Goal: Transaction & Acquisition: Purchase product/service

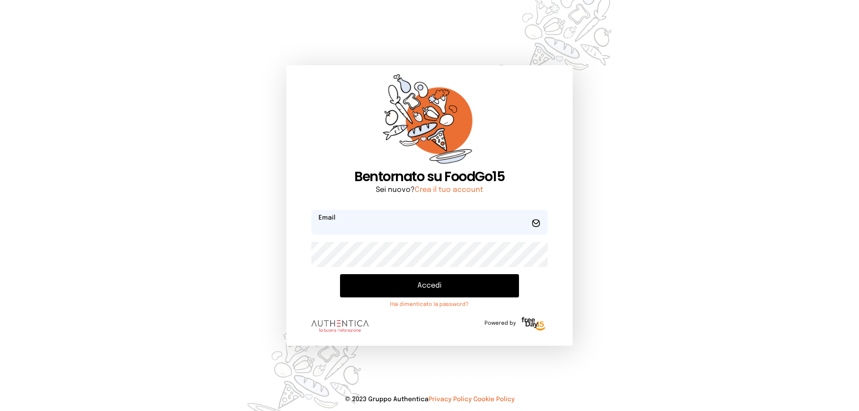
type input "**********"
click at [413, 290] on button "Accedi" at bounding box center [429, 285] width 179 height 23
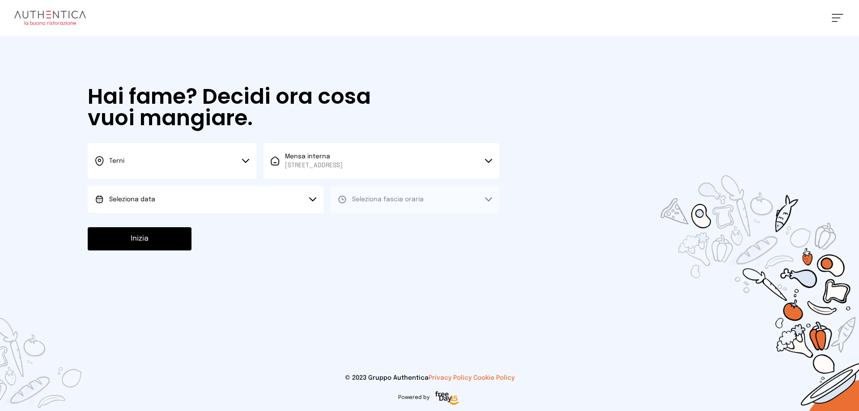
click at [245, 161] on icon at bounding box center [245, 161] width 7 height 4
click at [119, 192] on span "Terni" at bounding box center [116, 191] width 15 height 9
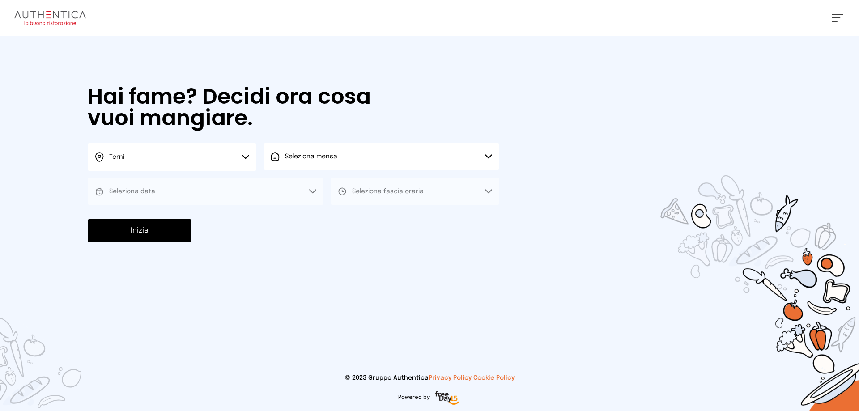
click at [488, 153] on button "Seleziona mensa" at bounding box center [382, 156] width 236 height 27
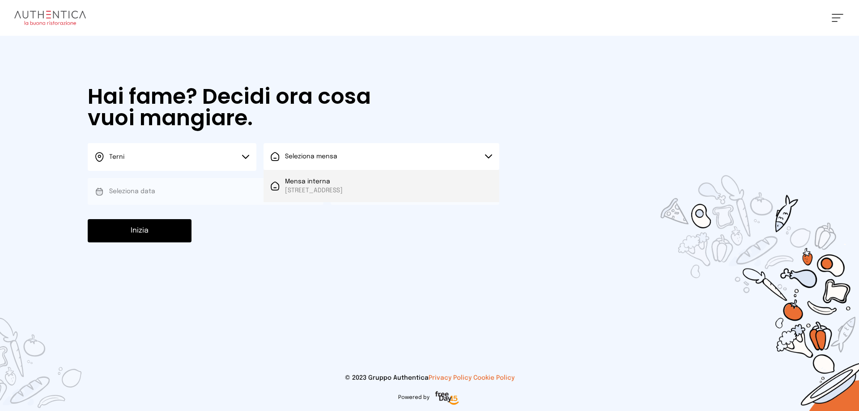
click at [316, 184] on span "Mensa interna" at bounding box center [314, 181] width 58 height 9
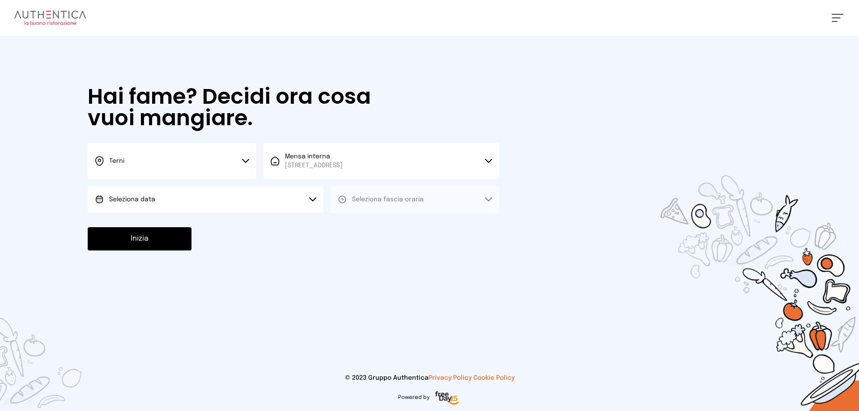
click at [311, 199] on icon at bounding box center [312, 199] width 7 height 4
click at [148, 224] on span "[DATE], [DATE]" at bounding box center [131, 224] width 44 height 9
click at [490, 197] on button "Seleziona fascia oraria" at bounding box center [415, 199] width 169 height 27
click at [364, 224] on span "Pranzo" at bounding box center [362, 224] width 21 height 9
click at [114, 240] on button "Inizia" at bounding box center [140, 238] width 104 height 23
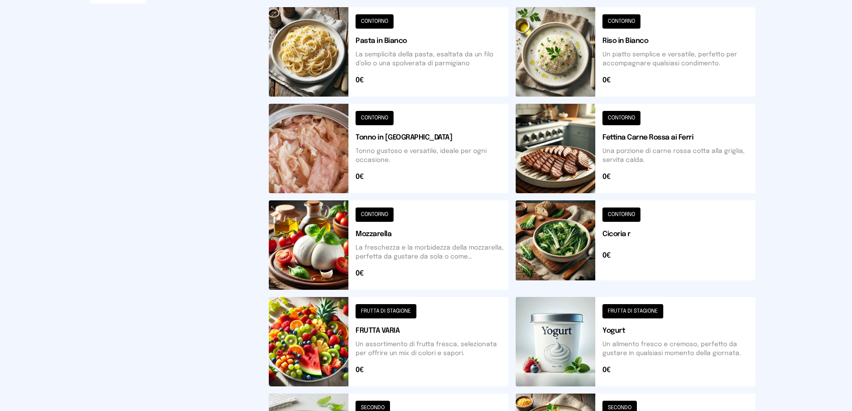
scroll to position [224, 0]
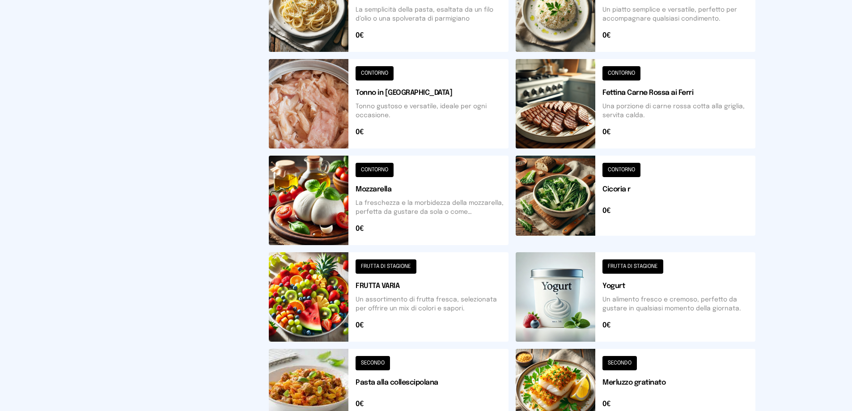
click at [371, 364] on button at bounding box center [389, 389] width 240 height 80
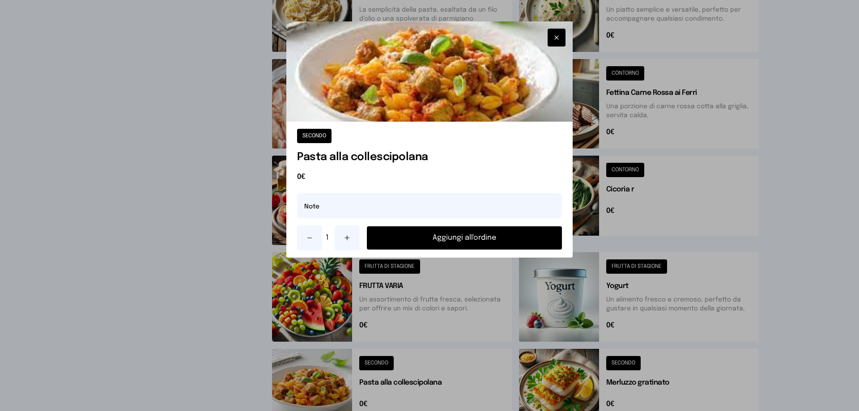
click at [434, 239] on button "Aggiungi all'ordine" at bounding box center [464, 237] width 195 height 23
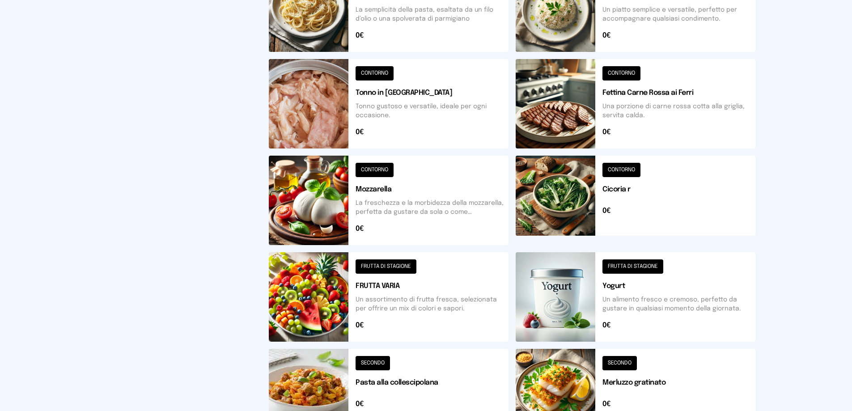
click at [389, 267] on button at bounding box center [389, 296] width 240 height 89
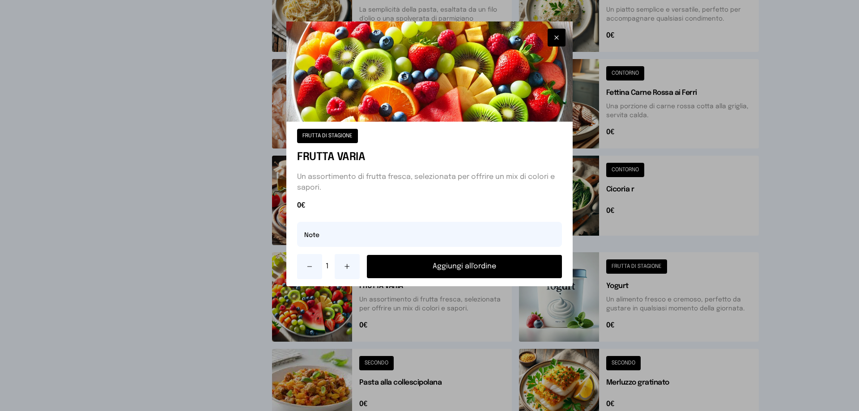
click at [460, 272] on button "Aggiungi all'ordine" at bounding box center [464, 266] width 195 height 23
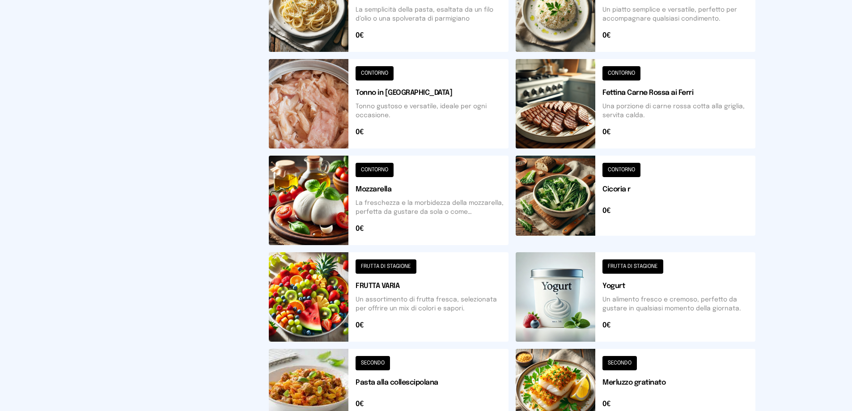
click at [631, 169] on button at bounding box center [636, 200] width 240 height 89
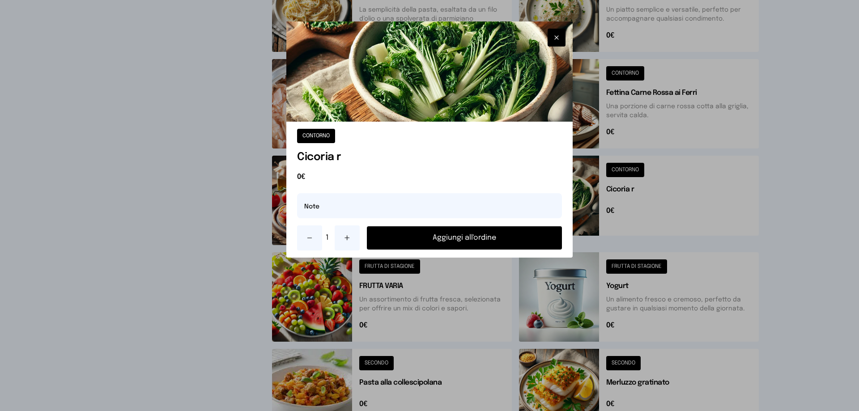
click at [474, 240] on button "Aggiungi all'ordine" at bounding box center [464, 237] width 195 height 23
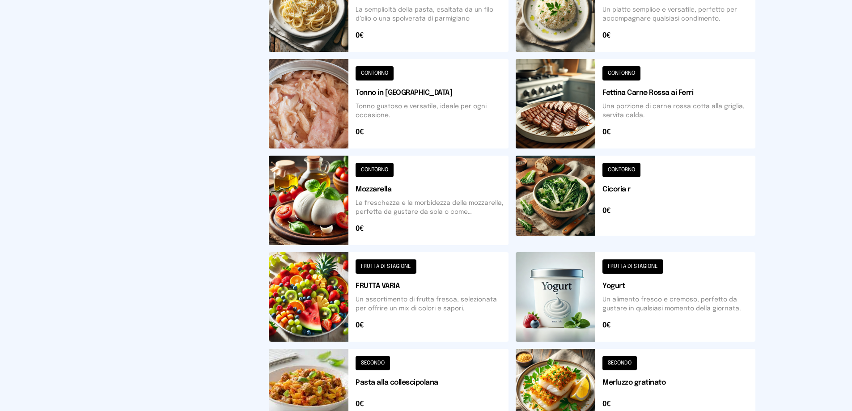
click at [370, 170] on button at bounding box center [389, 200] width 240 height 89
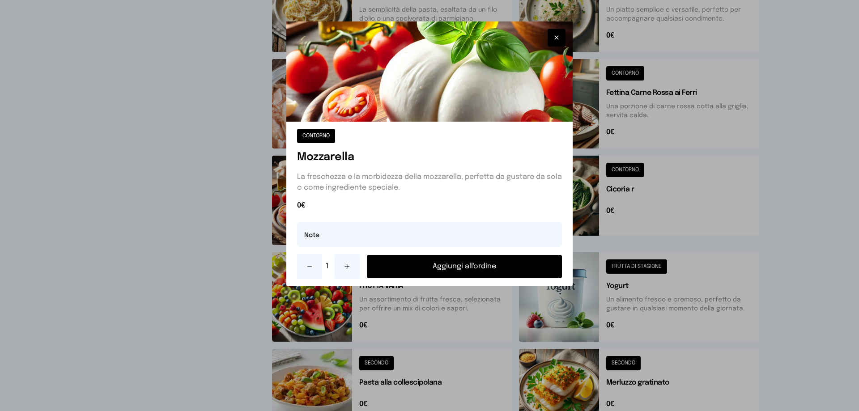
click at [465, 267] on button "Aggiungi all'ordine" at bounding box center [464, 266] width 195 height 23
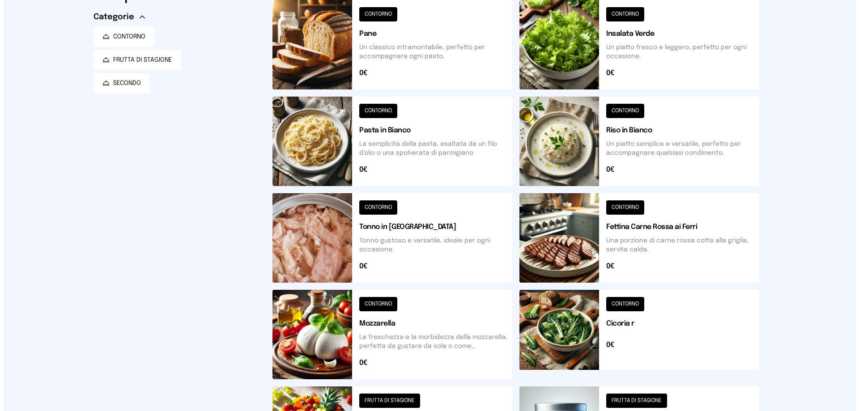
scroll to position [0, 0]
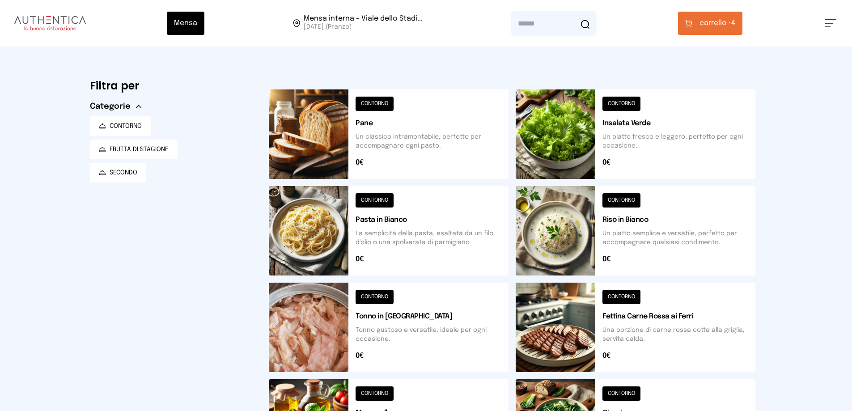
click at [366, 106] on button at bounding box center [389, 133] width 240 height 89
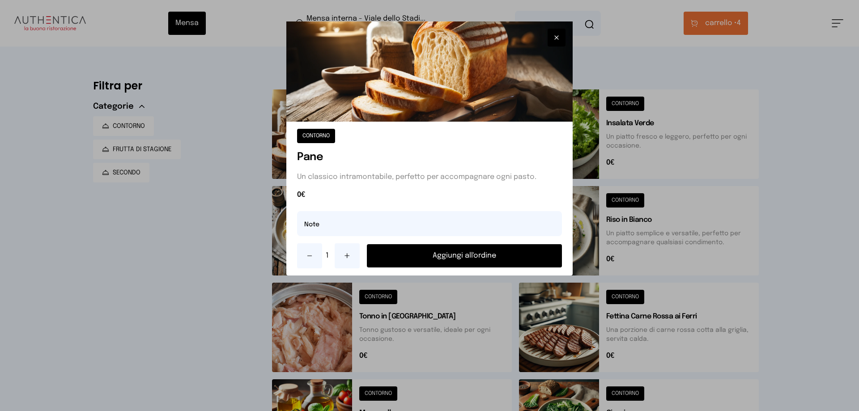
click at [473, 259] on button "Aggiungi all'ordine" at bounding box center [464, 255] width 195 height 23
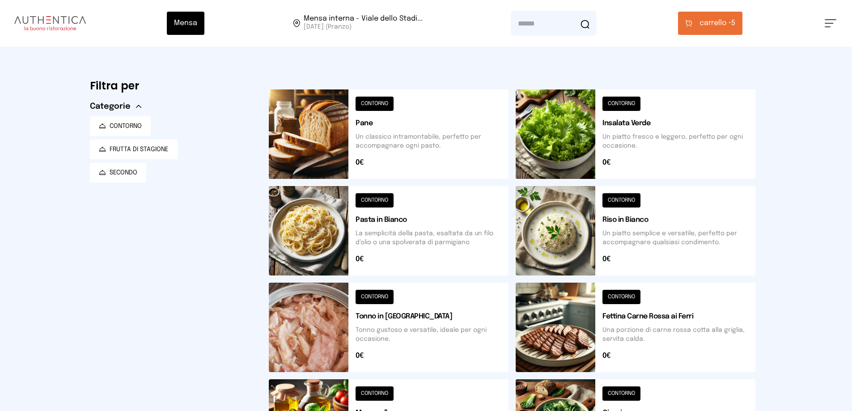
click at [739, 22] on button "carrello • 5" at bounding box center [710, 23] width 64 height 23
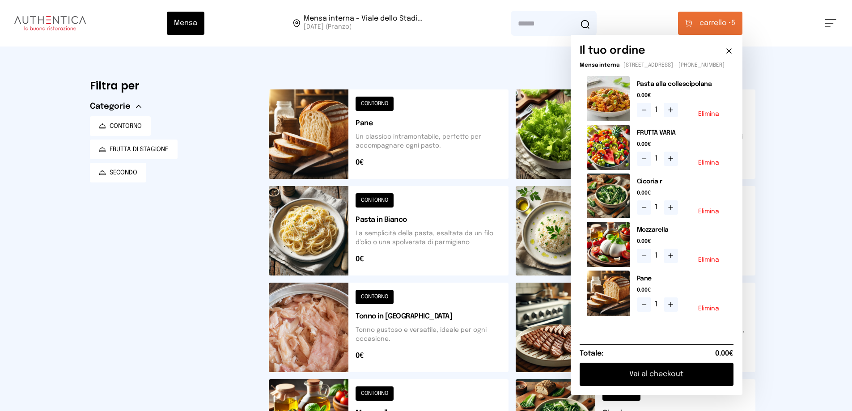
click at [703, 386] on button "Vai al checkout" at bounding box center [657, 374] width 154 height 23
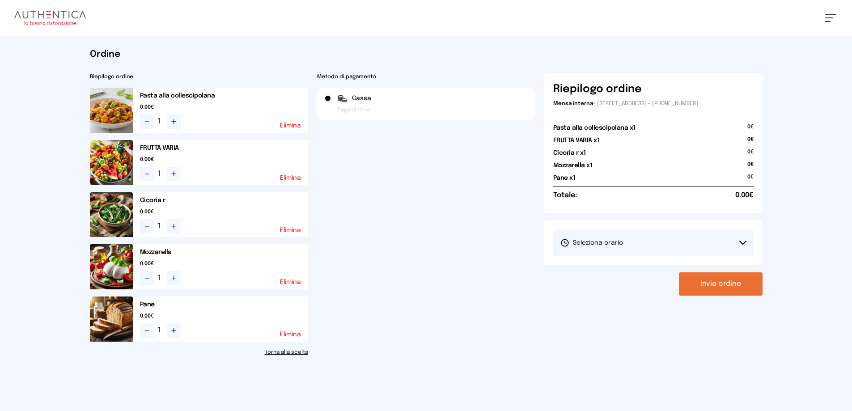
click at [741, 240] on button "Seleziona orario" at bounding box center [654, 243] width 200 height 27
click at [601, 268] on span "1° Turno (13:00 - 15:00)" at bounding box center [595, 268] width 68 height 9
click at [715, 288] on button "Invia ordine" at bounding box center [721, 284] width 84 height 23
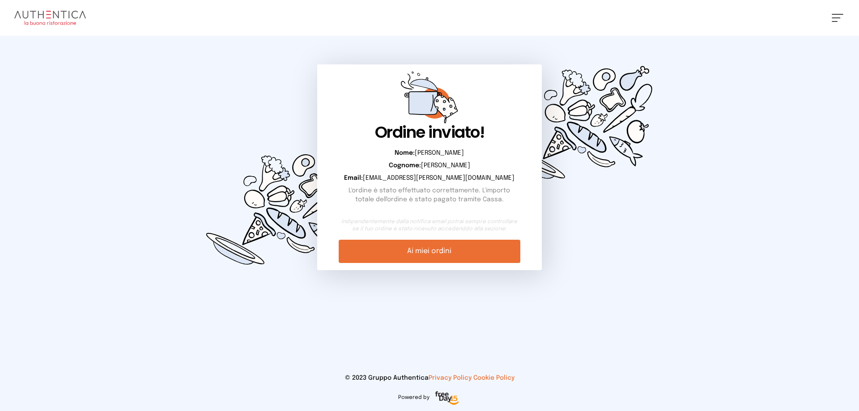
click at [450, 254] on link "Ai miei ordini" at bounding box center [429, 251] width 181 height 23
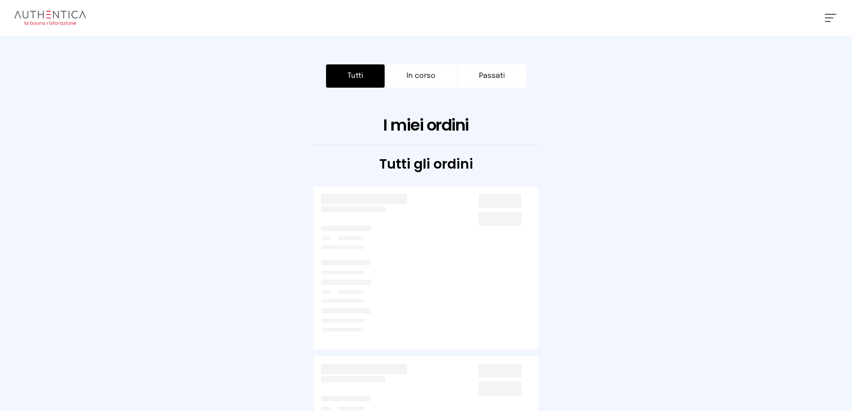
click at [356, 79] on button "Tutti" at bounding box center [355, 75] width 59 height 23
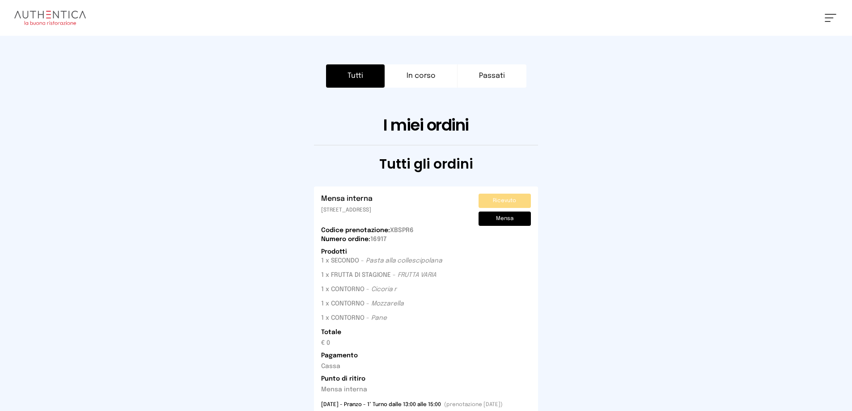
click at [832, 19] on button at bounding box center [831, 18] width 12 height 8
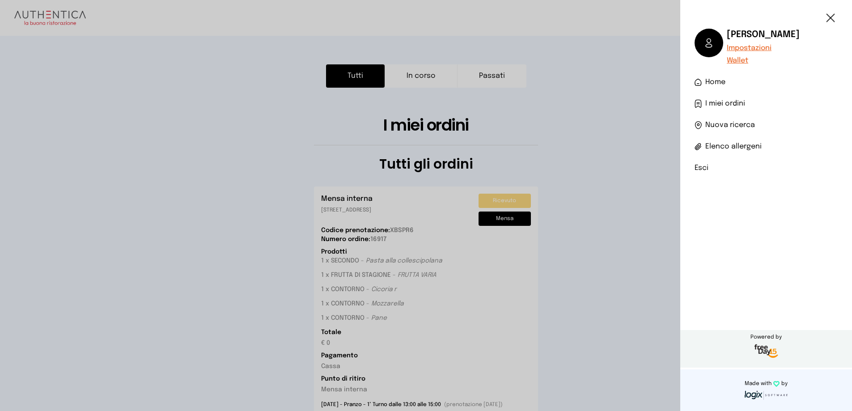
click at [700, 168] on li "Esci" at bounding box center [766, 168] width 143 height 11
